Goal: Task Accomplishment & Management: Complete application form

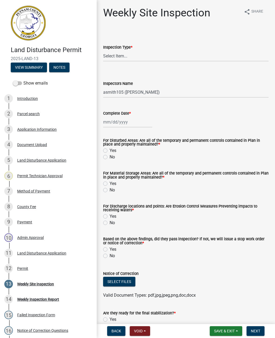
select select "af3c6edf-34d7-49be-824e-99d5d0a3954f"
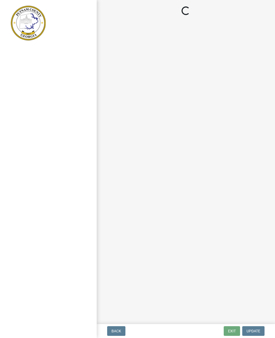
select select "af3c6edf-34d7-49be-824e-99d5d0a3954f"
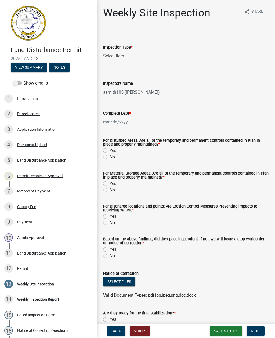
click at [30, 26] on img at bounding box center [28, 23] width 35 height 35
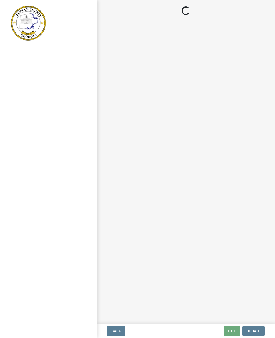
select select "af3c6edf-34d7-49be-824e-99d5d0a3954f"
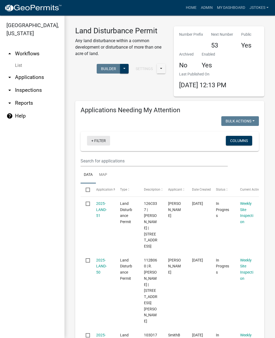
click at [97, 143] on link "+ Filter" at bounding box center [98, 141] width 23 height 10
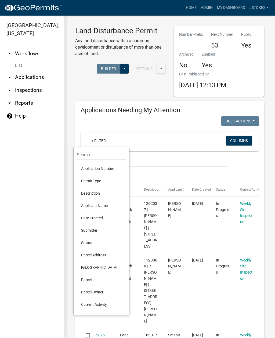
click at [143, 142] on div "+ Filter" at bounding box center [141, 141] width 116 height 11
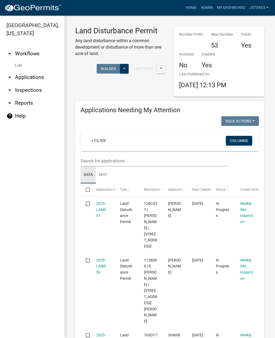
click at [96, 170] on link "Data" at bounding box center [88, 174] width 15 height 17
click at [95, 164] on input "text" at bounding box center [154, 160] width 147 height 11
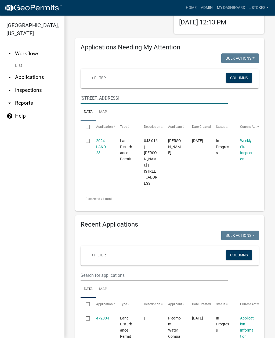
scroll to position [62, 0]
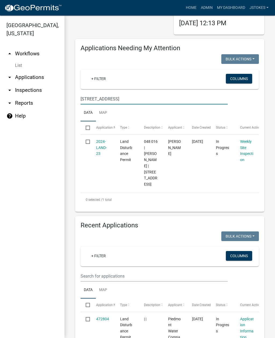
type input "755 Monticello rd"
click at [100, 146] on link "2024-LAND-23" at bounding box center [101, 147] width 11 height 17
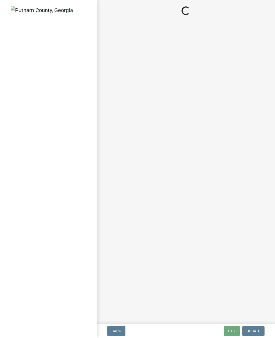
select select "93c72d9c-4ccd-4a4f-9c87-9d2cfc81a2e2"
select select "4c2db1a9-6398-42e1-a920-5225c7eaa966"
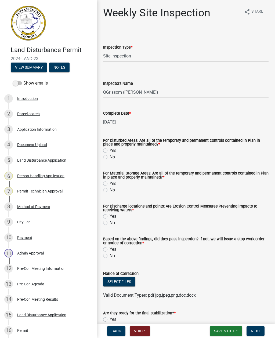
click at [122, 61] on select "Select Item... Site Inspection Initial Inspection Within 24 hours of a 0.5" sto…" at bounding box center [185, 55] width 165 height 11
click at [114, 97] on select "Select Item... mrivera (Michele Rivera) StephanieM (Stephanie Morris ) QGrissom…" at bounding box center [185, 92] width 165 height 11
click at [115, 127] on div "[DATE]" at bounding box center [127, 122] width 49 height 11
select select "9"
select select "2025"
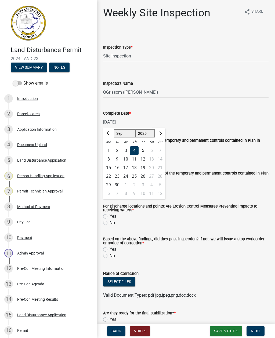
click at [131, 147] on div "4" at bounding box center [134, 150] width 9 height 9
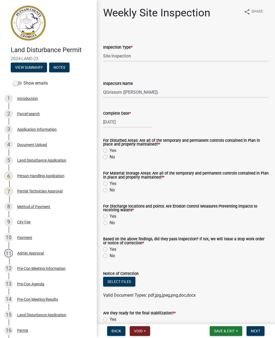
click at [110, 151] on label "Yes" at bounding box center [113, 150] width 7 height 6
click at [110, 151] on input "Yes" at bounding box center [111, 148] width 3 height 3
radio input "true"
click at [103, 185] on div "For Material Storage Areas: Are all of the temporary and permanent controls con…" at bounding box center [185, 179] width 173 height 28
click at [110, 184] on label "Yes" at bounding box center [113, 183] width 7 height 6
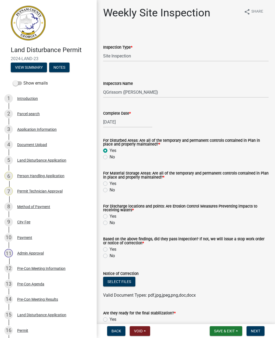
click at [110, 184] on input "Yes" at bounding box center [111, 181] width 3 height 3
radio input "true"
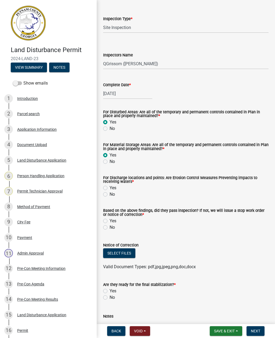
scroll to position [33, 0]
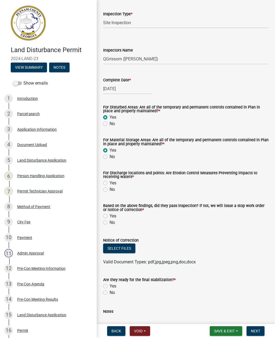
click at [105, 196] on wm-data-entity-input "For Discharge locations and points: Are Erosion Control Measures Preventing imp…" at bounding box center [185, 181] width 165 height 33
click at [110, 192] on label "No" at bounding box center [112, 189] width 5 height 6
click at [110, 190] on input "No" at bounding box center [111, 187] width 3 height 3
radio input "true"
click at [110, 225] on label "No" at bounding box center [112, 222] width 5 height 6
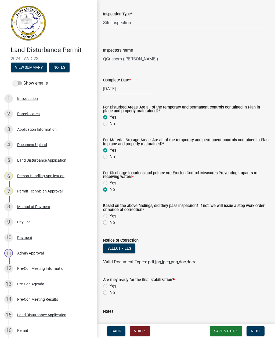
click at [110, 223] on input "No" at bounding box center [111, 220] width 3 height 3
radio input "true"
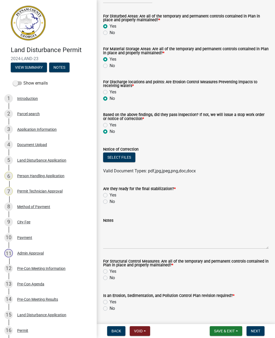
scroll to position [126, 0]
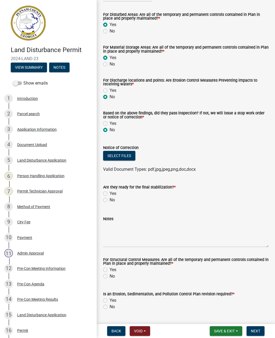
click at [102, 203] on div "Are they ready for the final stabilization? * Yes No" at bounding box center [185, 191] width 173 height 26
click at [110, 202] on label "No" at bounding box center [112, 200] width 5 height 6
click at [110, 200] on input "No" at bounding box center [111, 198] width 3 height 3
radio input "true"
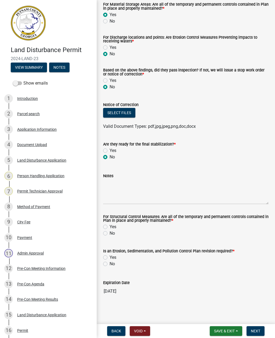
scroll to position [170, 0]
click at [110, 234] on label "No" at bounding box center [112, 233] width 5 height 6
click at [110, 234] on input "No" at bounding box center [111, 231] width 3 height 3
radio input "true"
click at [110, 266] on label "No" at bounding box center [112, 264] width 5 height 6
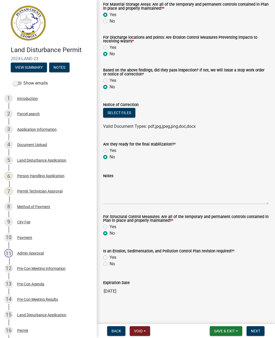
click at [110, 264] on input "No" at bounding box center [111, 262] width 3 height 3
radio input "true"
click at [117, 192] on textarea "Notes" at bounding box center [185, 191] width 165 height 25
click at [112, 180] on textarea "Notes" at bounding box center [185, 191] width 165 height 25
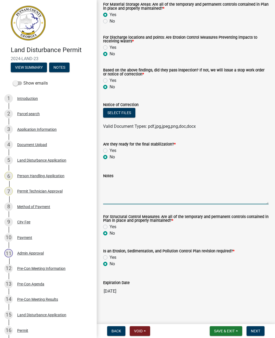
click at [112, 185] on textarea "Notes" at bounding box center [185, 191] width 165 height 25
paste textarea "Weekly inspection completed Repair and Demur SilE mud/ sediment around dilt Fen…"
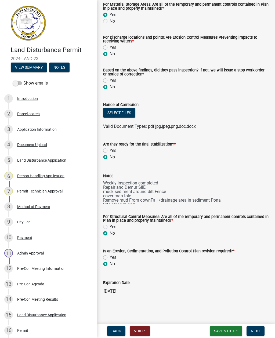
scroll to position [13, 0]
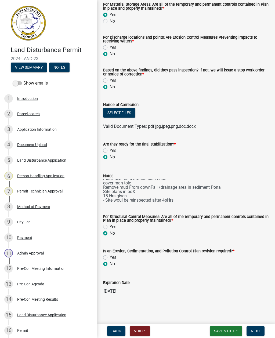
click at [233, 209] on form "For Structural Control Measures: Are all of the temporary and permanent control…" at bounding box center [185, 223] width 165 height 28
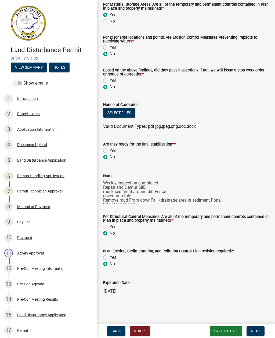
scroll to position [0, 0]
click at [139, 187] on textarea "Weekly inspection completed Repair and Demur SilE mud/ sediment around dilt Fen…" at bounding box center [185, 191] width 165 height 25
click at [153, 188] on textarea "Weekly inspection completed Repair and Demulk SilE mud/ sediment around dilt Fe…" at bounding box center [185, 191] width 165 height 25
click at [106, 192] on textarea "Weekly inspection completed Repair and Demulk Sediment mud/ sediment around dil…" at bounding box center [185, 191] width 165 height 25
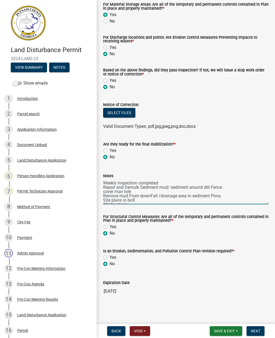
click at [104, 196] on textarea "Weekly inspection completed Repair and Demulk Sediment mud/ sediment around dil…" at bounding box center [185, 191] width 165 height 25
click at [104, 199] on textarea "Weekly inspection completed Repair and Demulk Sediment mud/ sediment around dil…" at bounding box center [185, 191] width 165 height 25
click at [106, 196] on textarea "Weekly inspection completed Repair and Demulk Sediment mud/ sediment around dil…" at bounding box center [185, 191] width 165 height 25
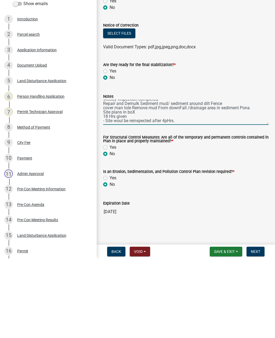
scroll to position [4, 0]
click at [106, 179] on textarea "Weekly inspection completed Repair and Demulk Sediment mud/ sediment around dil…" at bounding box center [185, 191] width 165 height 25
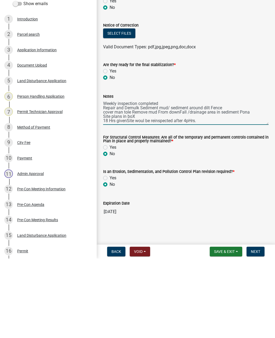
scroll to position [0, 0]
click at [106, 179] on textarea "Weekly inspection completed Repair and Demulk Sediment mud/ sediment around dil…" at bounding box center [185, 191] width 165 height 25
click at [108, 179] on textarea "Weekly inspection completed Repair and Demulk Sediment mud/ sediment around dil…" at bounding box center [185, 191] width 165 height 25
click at [107, 179] on textarea "Weekly inspection completed Repair and Demulk Sediment mud/ sediment around dil…" at bounding box center [185, 191] width 165 height 25
click at [245, 179] on textarea "Weekly inspection completed Repair and Demulk Sediment mud/ sediment around dil…" at bounding box center [185, 191] width 165 height 25
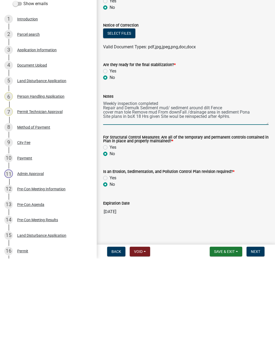
click at [243, 179] on textarea "Weekly inspection completed Repair and Demulk Sediment mud/ sediment around dil…" at bounding box center [185, 191] width 165 height 25
click at [266, 224] on div "Yes" at bounding box center [185, 227] width 165 height 6
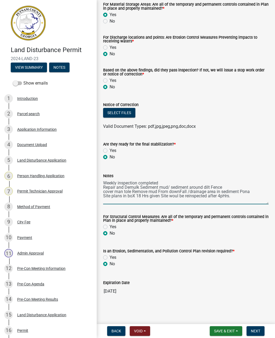
click at [253, 191] on textarea "Weekly inspection completed Repair and Demulk Sediment mud/ sediment around dil…" at bounding box center [185, 191] width 165 height 25
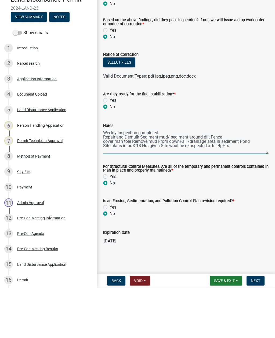
click at [104, 179] on textarea "Weekly inspection completed Repair and Demulk Sediment mud/ sediment around dil…" at bounding box center [185, 191] width 165 height 25
click at [106, 179] on textarea "Weekly inspection completed Repair and Demulk Sediment mud/ sediment around dil…" at bounding box center [185, 191] width 165 height 25
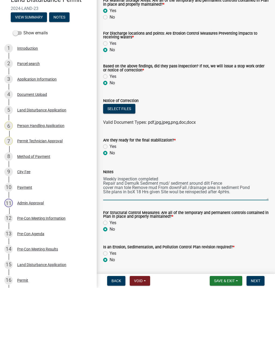
scroll to position [107, 0]
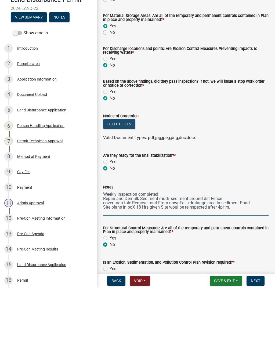
click at [125, 169] on button "Select files" at bounding box center [119, 174] width 32 height 10
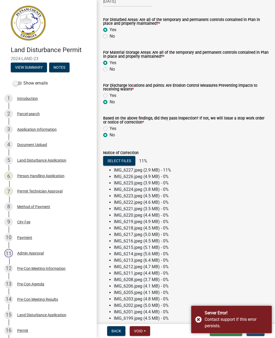
scroll to position [116, 0]
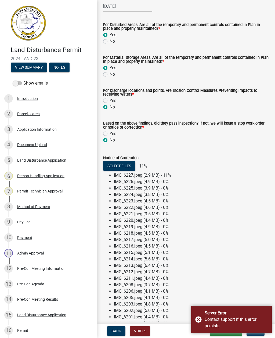
click at [200, 322] on div "Server Error! Contact support if this error persists." at bounding box center [231, 319] width 81 height 27
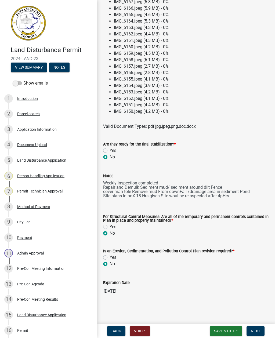
scroll to position [638, 0]
click at [240, 196] on textarea "Weekly inspection completed Repair and Demulk Sediment mud/ sediment around dil…" at bounding box center [185, 191] width 165 height 25
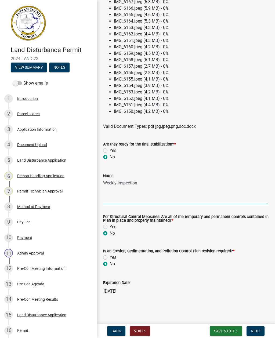
type textarea "Weekly"
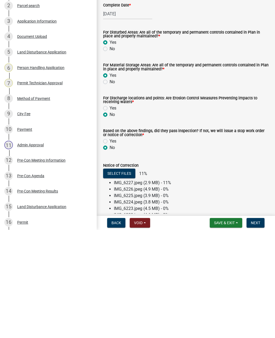
scroll to position [0, 0]
click at [135, 117] on div "[DATE]" at bounding box center [127, 122] width 49 height 11
select select "9"
select select "2025"
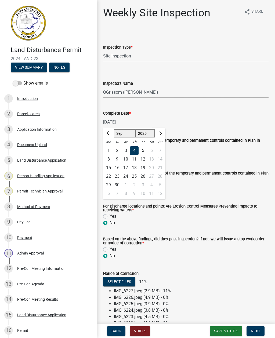
click at [208, 93] on select "Select Item... mrivera (Michele Rivera) StephanieM (Stephanie Morris ) QGrissom…" at bounding box center [185, 92] width 165 height 11
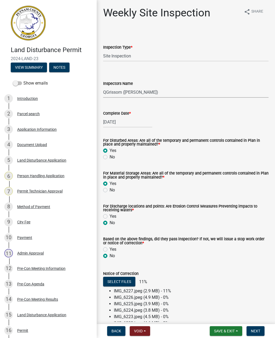
click at [115, 328] on button "Back" at bounding box center [116, 331] width 18 height 10
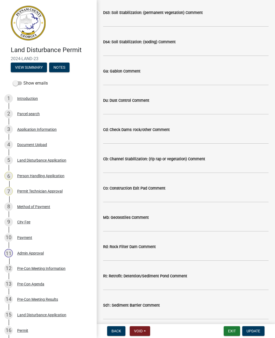
scroll to position [378, 0]
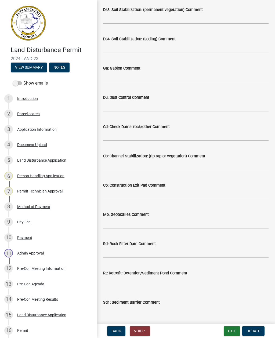
click at [142, 333] on span "Void" at bounding box center [138, 331] width 9 height 4
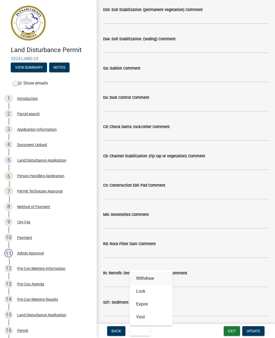
click at [153, 278] on button "Withdraw" at bounding box center [151, 278] width 43 height 13
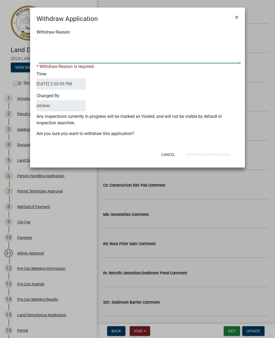
click at [73, 56] on textarea "Withdraw Reason" at bounding box center [140, 50] width 202 height 27
type textarea "Wrong site"
click at [223, 152] on button "Withdraw Application" at bounding box center [208, 155] width 53 height 10
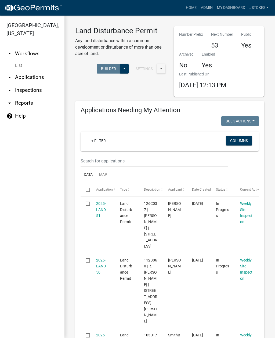
click at [4, 190] on ul "arrow_drop_up Workflows List arrow_drop_down Applications Search by Parcel Sear…" at bounding box center [32, 190] width 64 height 295
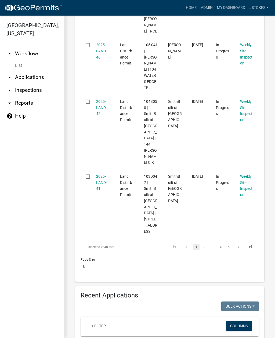
scroll to position [650, 0]
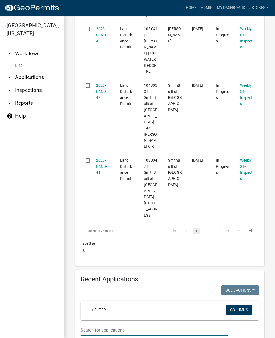
click at [111, 325] on input "text" at bounding box center [154, 330] width 147 height 11
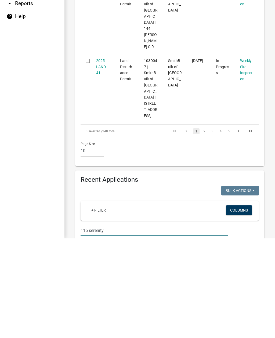
type input "115 serenity"
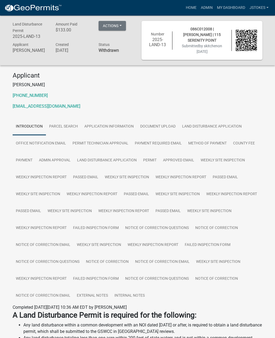
click at [117, 24] on button "Actions" at bounding box center [112, 26] width 27 height 10
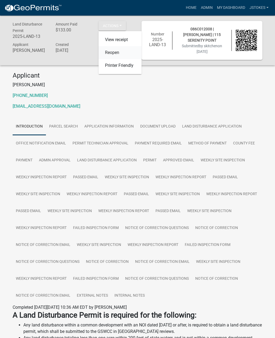
click at [113, 53] on link "Reopen" at bounding box center [120, 52] width 43 height 13
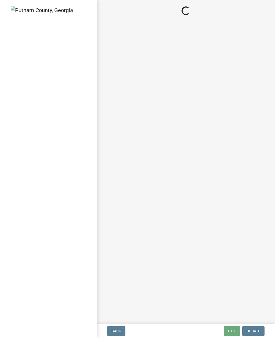
select select "af3c6edf-34d7-49be-824e-99d5d0a3954f"
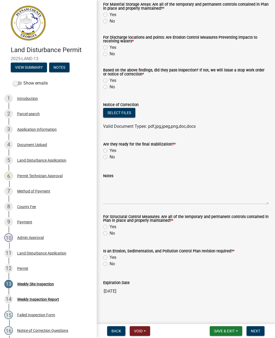
scroll to position [170, 0]
click at [114, 333] on span "Back" at bounding box center [116, 331] width 10 height 4
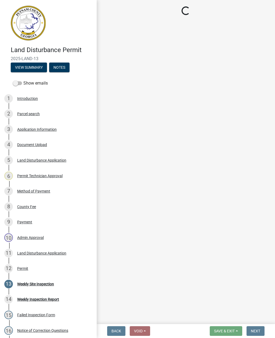
scroll to position [0, 0]
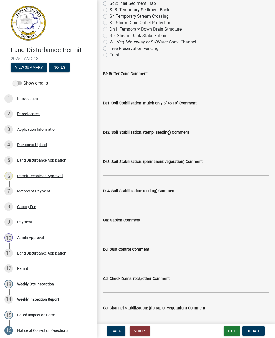
click at [142, 333] on span "Void" at bounding box center [138, 331] width 9 height 4
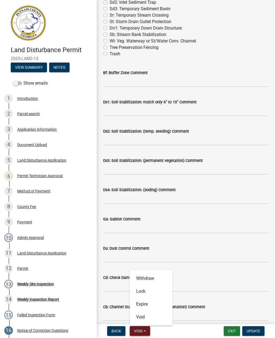
scroll to position [228, 0]
click at [141, 333] on span "Void" at bounding box center [138, 331] width 9 height 4
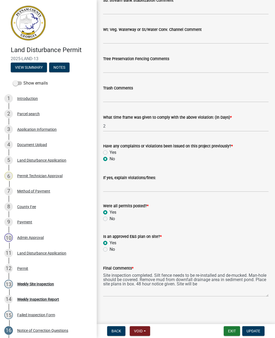
scroll to position [856, 0]
click at [209, 289] on textarea "Site inspection completed. Silt fence needs to be re-installed and de-mucked. M…" at bounding box center [185, 283] width 165 height 25
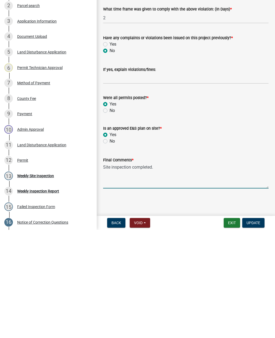
type textarea "Site"
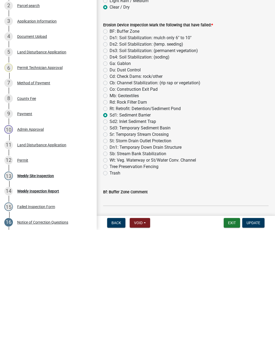
scroll to position [0, 0]
click at [115, 329] on span "Back" at bounding box center [116, 331] width 10 height 4
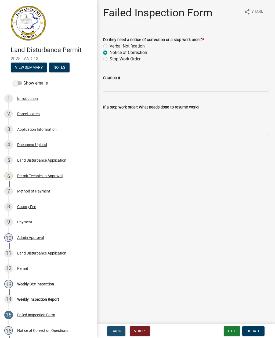
click at [116, 334] on button "Back" at bounding box center [116, 331] width 18 height 10
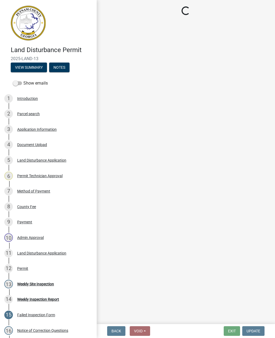
select select "93c72d9c-4ccd-4a4f-9c87-9d2cfc81a2e2"
select select "4c2db1a9-6398-42e1-a920-5225c7eaa966"
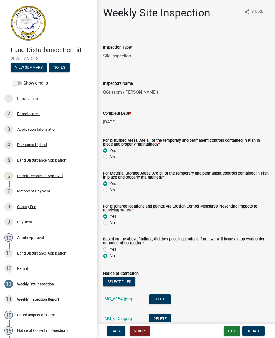
click at [115, 330] on span "Back" at bounding box center [116, 331] width 10 height 4
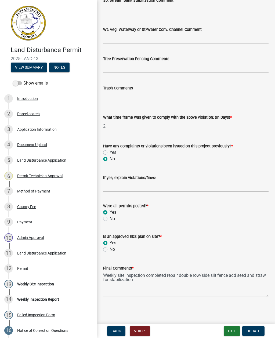
scroll to position [856, 0]
click at [254, 332] on span "Update" at bounding box center [254, 331] width 14 height 4
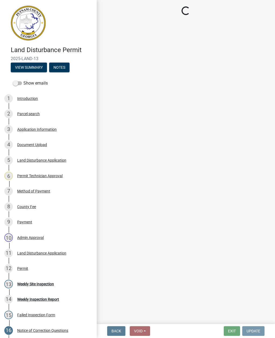
scroll to position [0, 0]
select select "af3c6edf-34d7-49be-824e-99d5d0a3954f"
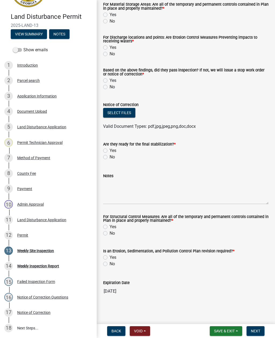
scroll to position [33, 0]
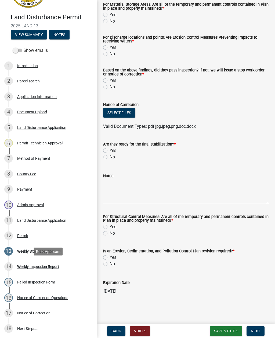
click at [50, 268] on div "Weekly Inspection Report" at bounding box center [38, 267] width 42 height 4
click at [28, 266] on div "Weekly Inspection Report" at bounding box center [38, 267] width 42 height 4
click at [236, 328] on button "Save & Exit" at bounding box center [226, 331] width 32 height 10
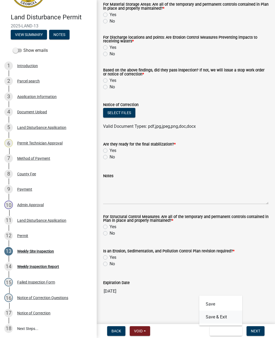
click at [230, 312] on button "Save & Exit" at bounding box center [220, 317] width 43 height 13
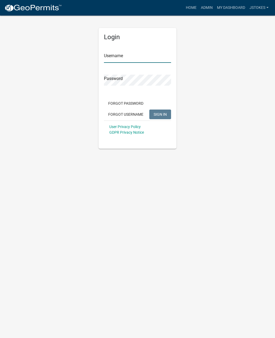
click at [136, 57] on input "Username" at bounding box center [137, 57] width 67 height 11
click at [137, 58] on input "Username" at bounding box center [137, 57] width 67 height 11
click at [139, 59] on input "Username" at bounding box center [137, 57] width 67 height 11
click at [141, 61] on input "Username" at bounding box center [137, 57] width 67 height 11
click at [175, 62] on div "Login Username Password Forgot Password Forgot Username SIGN IN User Privacy Po…" at bounding box center [138, 88] width 78 height 121
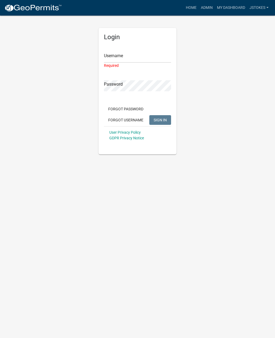
click at [236, 200] on body "Internet Explorer does NOT work with GeoPermits. Get a new browser for more sec…" at bounding box center [137, 169] width 275 height 338
click at [205, 10] on link "Admin" at bounding box center [207, 8] width 16 height 10
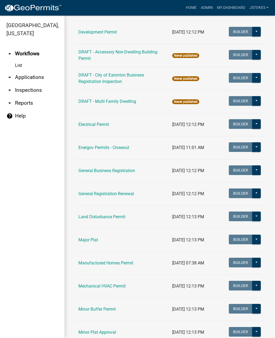
scroll to position [235, 0]
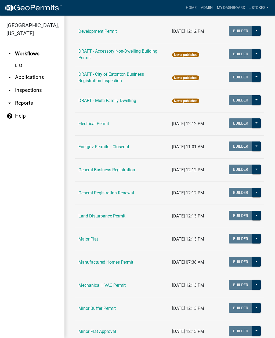
click at [87, 218] on link "Land Disturbance Permit" at bounding box center [101, 215] width 47 height 5
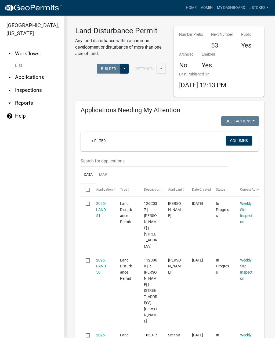
click at [94, 144] on link "+ Filter" at bounding box center [98, 141] width 23 height 10
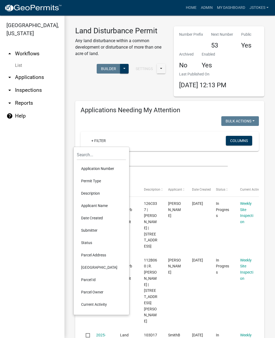
click at [130, 140] on div "+ Filter" at bounding box center [141, 141] width 116 height 11
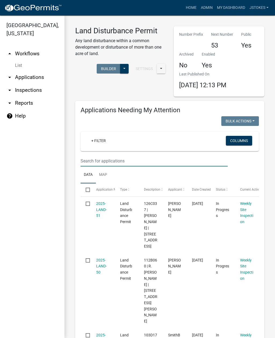
click at [89, 164] on input "text" at bounding box center [154, 160] width 147 height 11
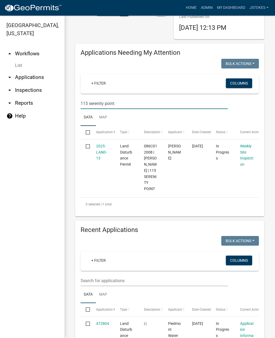
scroll to position [58, 0]
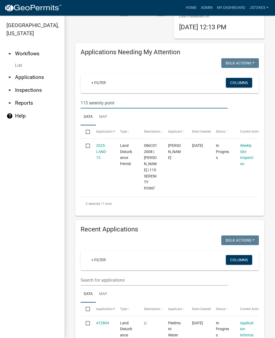
type input "115 serenity point"
click at [97, 150] on link "2025-LAND-13" at bounding box center [101, 151] width 11 height 17
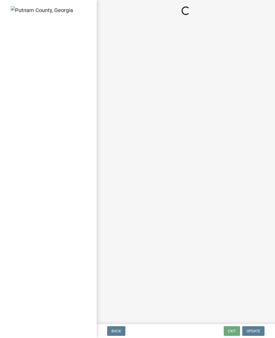
select select "af3c6edf-34d7-49be-824e-99d5d0a3954f"
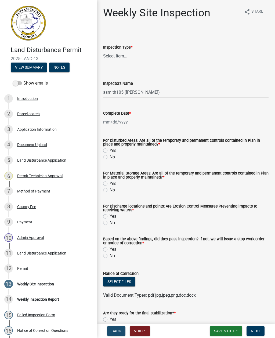
click at [119, 331] on span "Back" at bounding box center [116, 331] width 10 height 4
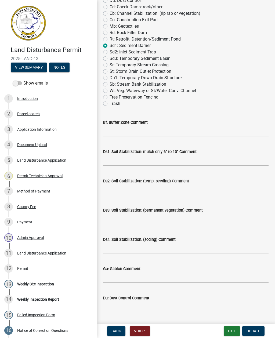
scroll to position [178, 0]
click at [141, 331] on span "Void" at bounding box center [138, 331] width 9 height 4
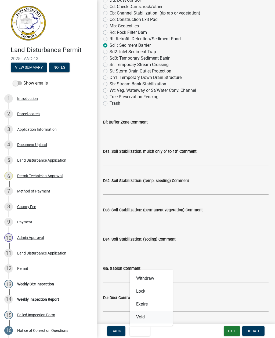
click at [142, 318] on button "Void" at bounding box center [151, 317] width 43 height 13
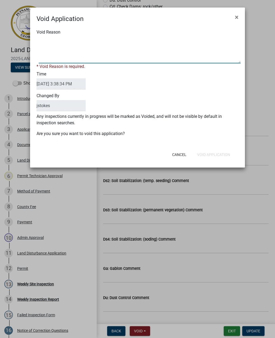
click at [50, 58] on textarea "Void Reason" at bounding box center [140, 50] width 202 height 27
type textarea "Wrong site"
click at [215, 155] on form "Void Application × Void Reason * Void Reason is required. Time 09/04/2025 3:38:…" at bounding box center [137, 85] width 215 height 155
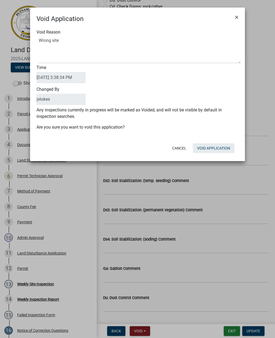
click at [211, 149] on button "Void Application" at bounding box center [214, 148] width 42 height 10
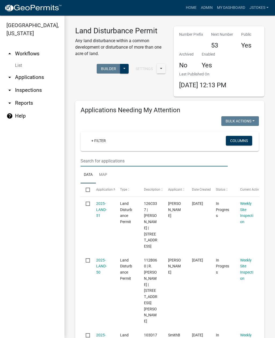
click at [109, 159] on input "text" at bounding box center [154, 160] width 147 height 11
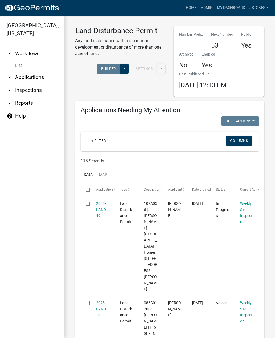
type input "115 Serenity"
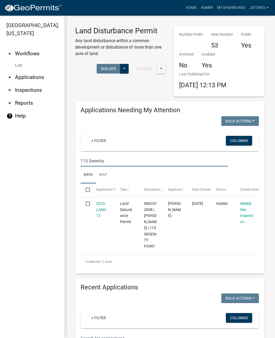
click at [105, 210] on link "2025-LAND-13" at bounding box center [101, 209] width 11 height 17
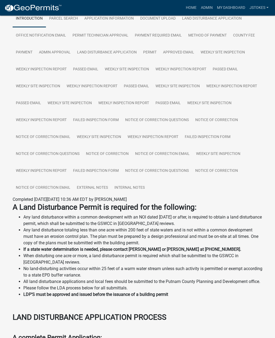
scroll to position [72, 0]
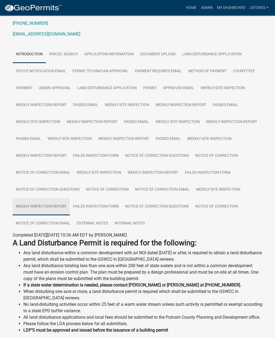
click at [39, 206] on link "Weekly Inspection Report" at bounding box center [41, 206] width 57 height 17
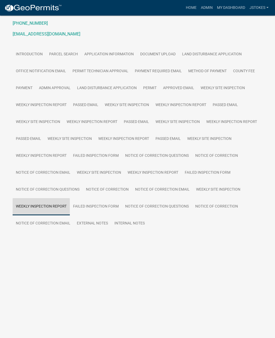
scroll to position [16, 0]
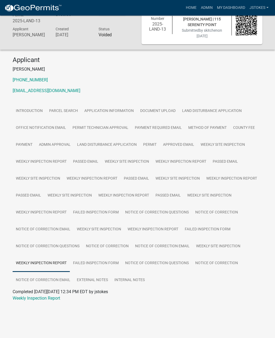
click at [27, 299] on link "Weekly Inspection Report" at bounding box center [37, 298] width 48 height 5
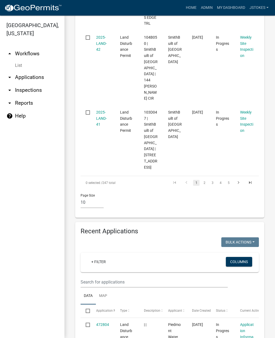
scroll to position [699, 0]
click at [118, 276] on input "text" at bounding box center [154, 281] width 147 height 11
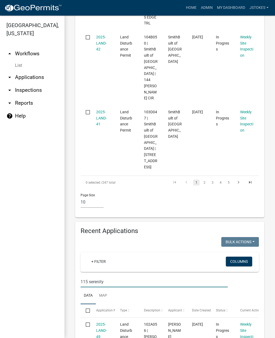
type input "115 serenity"
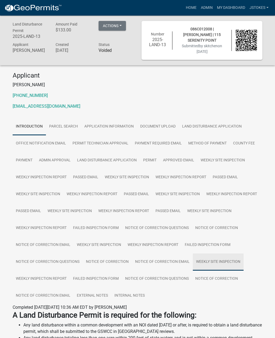
click at [219, 266] on link "Weekly Site Inspection" at bounding box center [218, 262] width 51 height 17
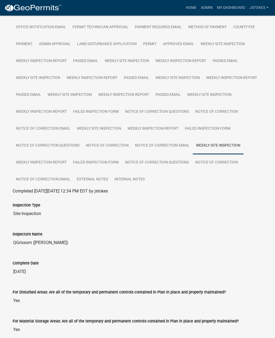
scroll to position [116, 0]
click at [43, 179] on link "Notice of Correction Email" at bounding box center [43, 179] width 61 height 17
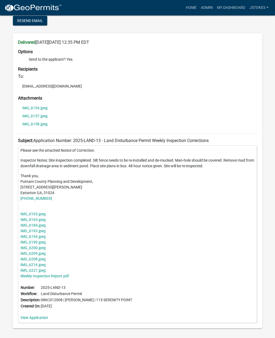
scroll to position [296, 0]
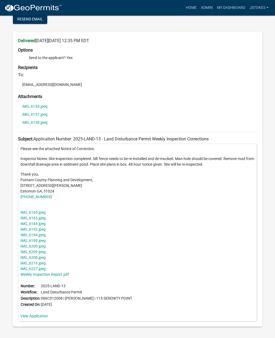
click at [33, 316] on link "View Application" at bounding box center [34, 316] width 28 height 4
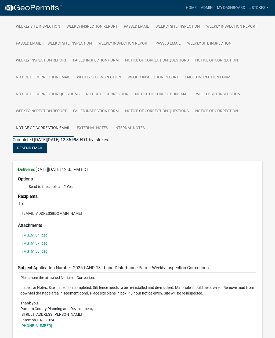
scroll to position [165, 0]
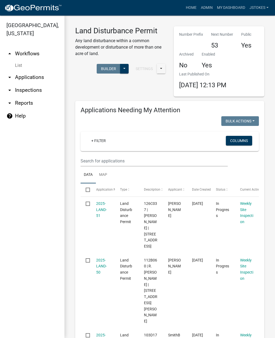
click at [24, 53] on link "arrow_drop_up Workflows" at bounding box center [32, 53] width 64 height 13
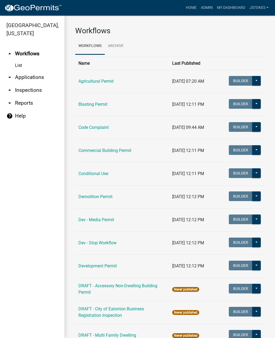
click at [27, 79] on link "arrow_drop_down Applications" at bounding box center [32, 77] width 64 height 13
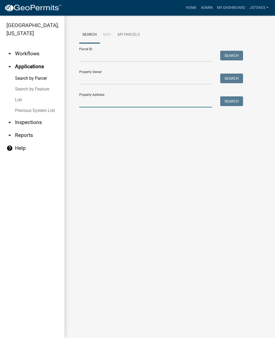
click at [100, 101] on input "Property Address:" at bounding box center [145, 101] width 133 height 11
type input "115 serenity"
click at [233, 100] on button "Search" at bounding box center [231, 101] width 23 height 10
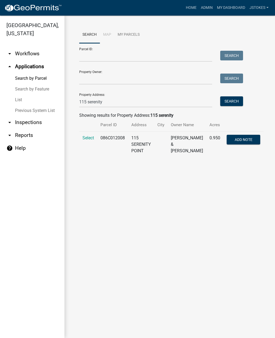
click at [87, 140] on span "Select" at bounding box center [88, 137] width 12 height 5
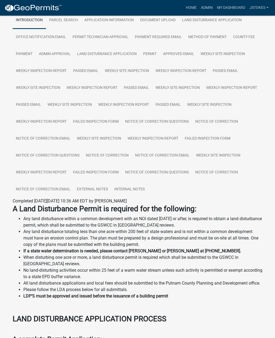
scroll to position [105, 0]
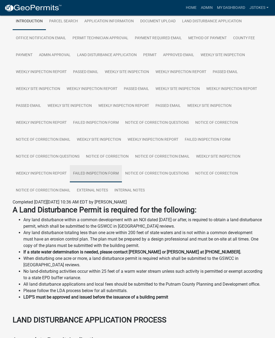
click at [95, 173] on link "Failed Inspection Form" at bounding box center [96, 173] width 52 height 17
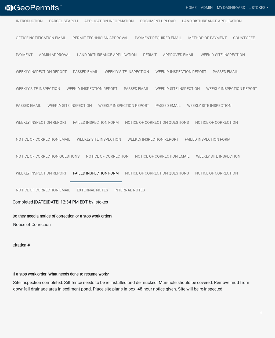
scroll to position [108, 0]
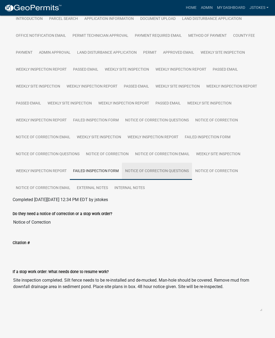
click at [160, 172] on link "Notice of Correction Questions" at bounding box center [157, 171] width 70 height 17
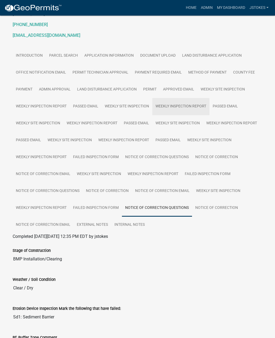
scroll to position [0, 0]
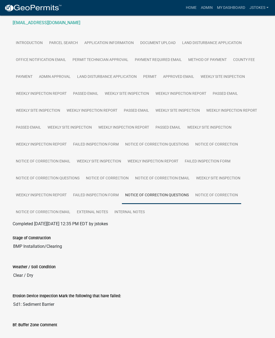
click at [218, 196] on link "Notice of Correction" at bounding box center [216, 195] width 49 height 17
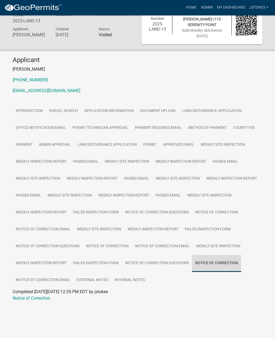
scroll to position [16, 0]
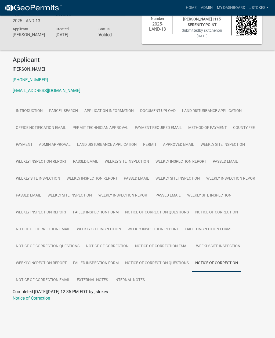
click at [32, 300] on link "Notice of Correction" at bounding box center [32, 298] width 38 height 5
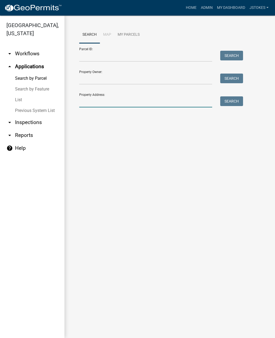
click at [177, 96] on input "Property Address:" at bounding box center [145, 101] width 133 height 11
type input "115 serenity"
click at [236, 99] on button "Search" at bounding box center [231, 101] width 23 height 10
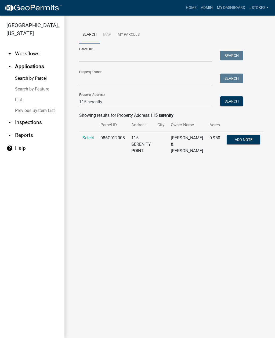
click at [92, 136] on span "Select" at bounding box center [88, 137] width 12 height 5
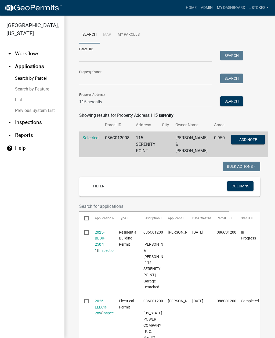
click at [19, 101] on link "List" at bounding box center [32, 100] width 64 height 11
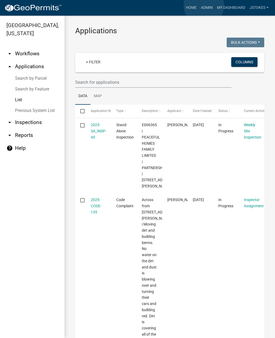
click at [204, 5] on link "Admin" at bounding box center [207, 8] width 16 height 10
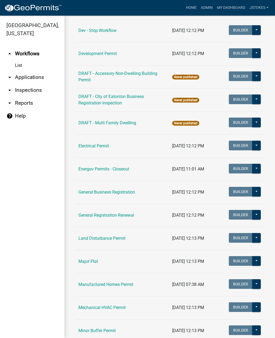
scroll to position [219, 0]
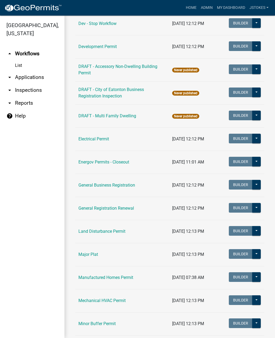
click at [115, 230] on link "Land Disturbance Permit" at bounding box center [101, 231] width 47 height 5
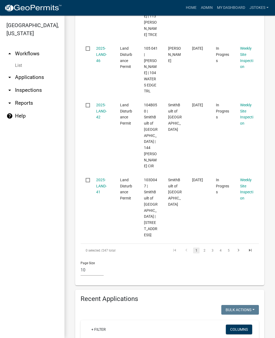
scroll to position [678, 0]
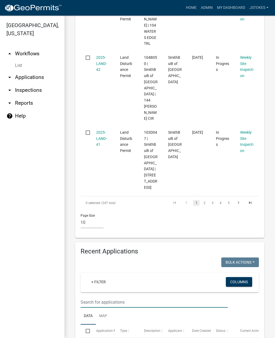
click at [134, 297] on input "text" at bounding box center [154, 302] width 147 height 11
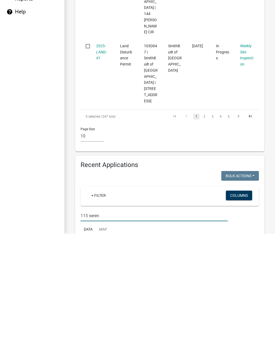
type input "115 seren"
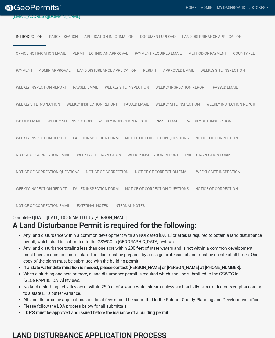
scroll to position [90, 0]
click at [237, 172] on link "Weekly Site Inspection" at bounding box center [218, 172] width 51 height 17
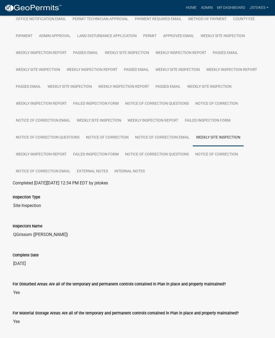
scroll to position [124, 0]
click at [52, 156] on link "Weekly Inspection Report" at bounding box center [41, 154] width 57 height 17
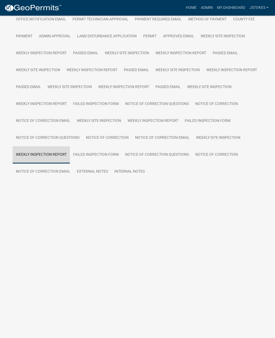
scroll to position [16, 0]
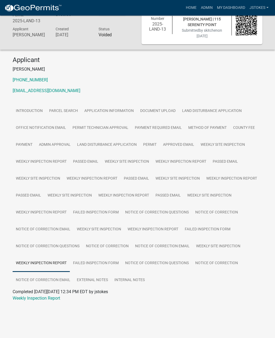
click at [57, 298] on link "Weekly Inspection Report" at bounding box center [37, 298] width 48 height 5
click at [206, 244] on link "Weekly Site Inspection" at bounding box center [218, 246] width 51 height 17
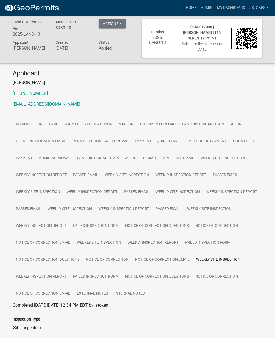
scroll to position [0, 0]
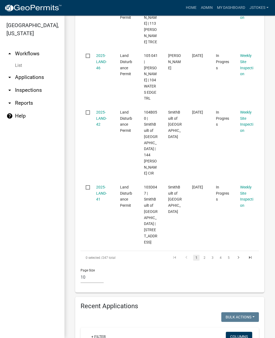
scroll to position [625, 0]
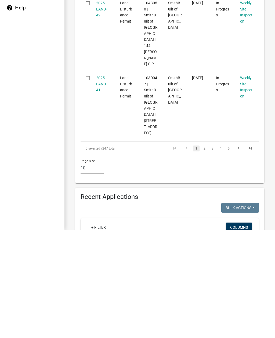
type input "115 sere"
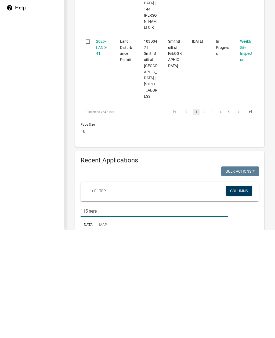
scroll to position [661, 0]
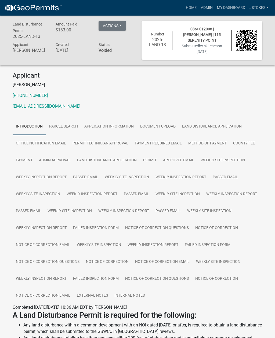
click at [121, 26] on button "Actions" at bounding box center [112, 26] width 27 height 10
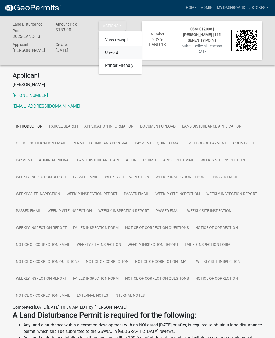
click at [115, 55] on link "Unvoid" at bounding box center [120, 52] width 43 height 13
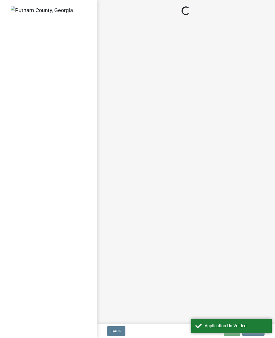
select select "af3c6edf-34d7-49be-824e-99d5d0a3954f"
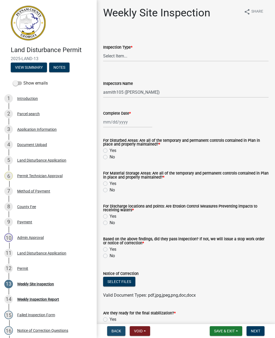
click at [116, 329] on span "Back" at bounding box center [116, 331] width 10 height 4
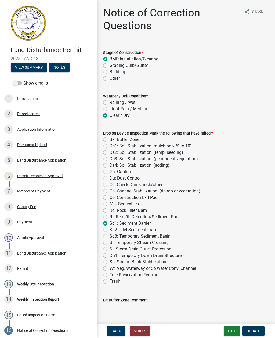
click at [147, 332] on button "Void" at bounding box center [140, 331] width 20 height 10
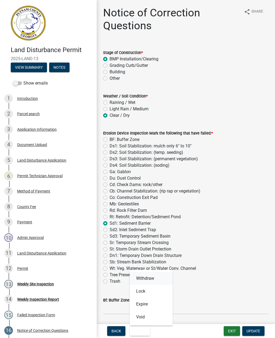
click at [154, 278] on button "Withdraw" at bounding box center [151, 278] width 43 height 13
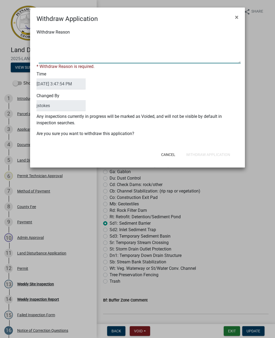
click at [57, 59] on textarea "Withdraw Reason" at bounding box center [140, 50] width 202 height 27
type textarea "Wrong site"
click at [212, 153] on div "Cancel Withdraw Application" at bounding box center [172, 155] width 132 height 14
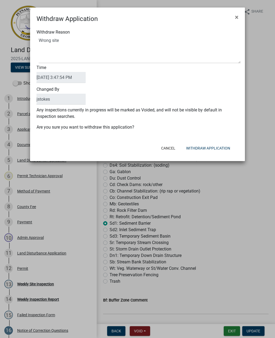
click at [215, 146] on button "Withdraw Application" at bounding box center [208, 148] width 53 height 10
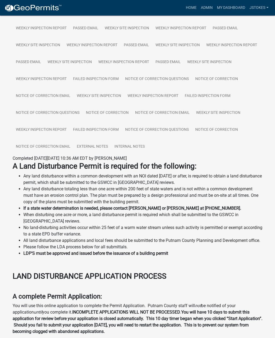
scroll to position [148, 0]
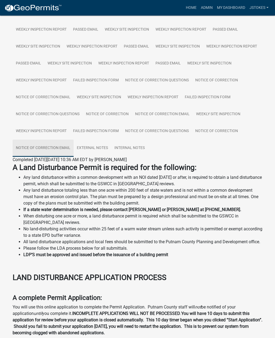
click at [37, 149] on link "Notice of Correction Email" at bounding box center [43, 148] width 61 height 17
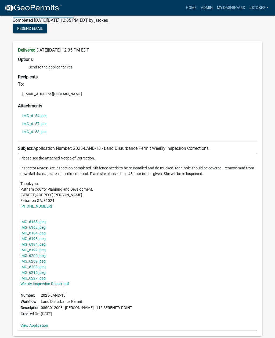
scroll to position [296, 0]
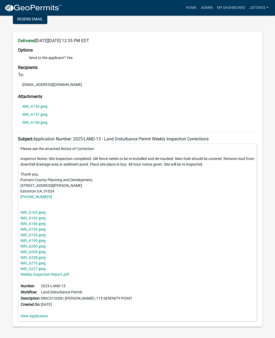
click at [33, 212] on link "IMG_6165.jpeg" at bounding box center [32, 212] width 25 height 4
